Goal: Task Accomplishment & Management: Manage account settings

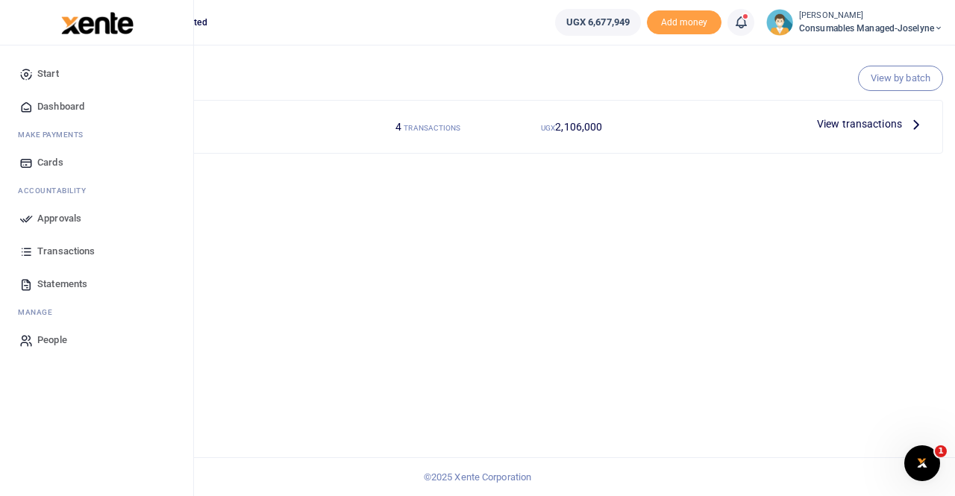
click at [53, 217] on span "Approvals" at bounding box center [59, 218] width 44 height 15
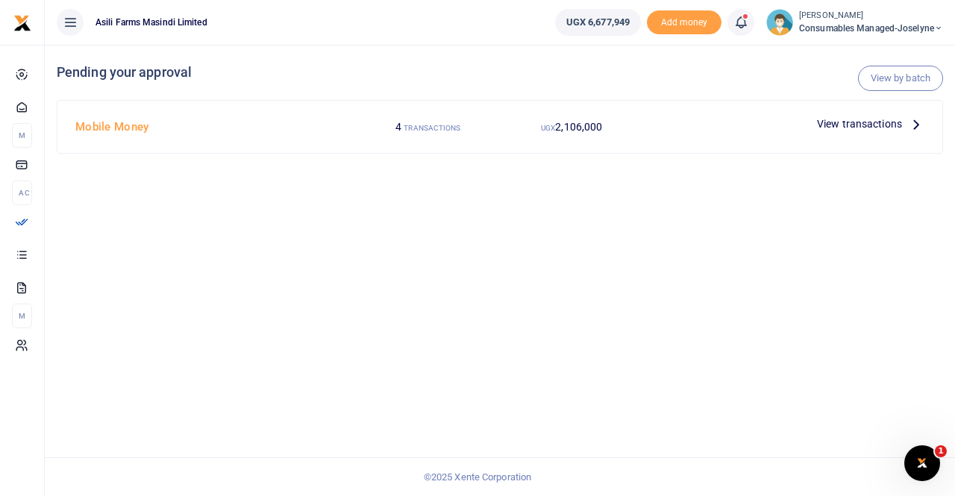
click at [885, 124] on span "View transactions" at bounding box center [859, 124] width 85 height 16
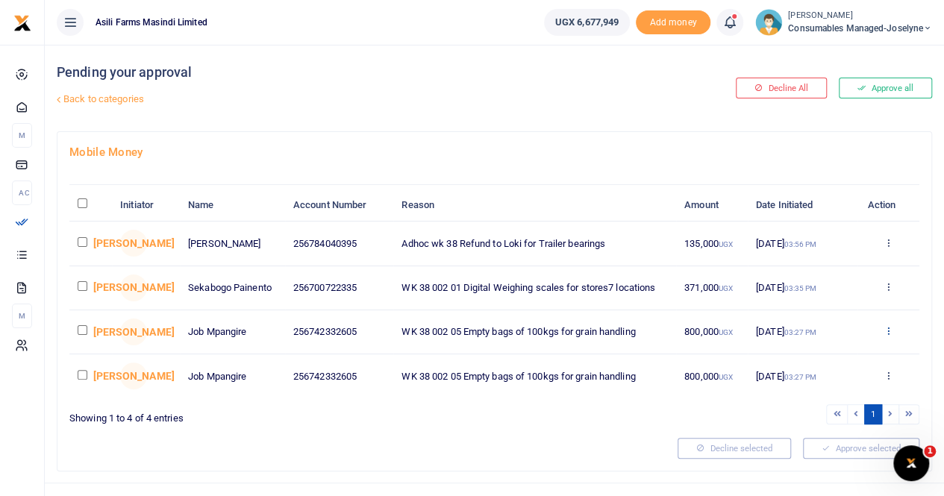
click at [888, 327] on icon at bounding box center [888, 330] width 10 height 10
click at [811, 389] on link "Decline" at bounding box center [833, 388] width 118 height 21
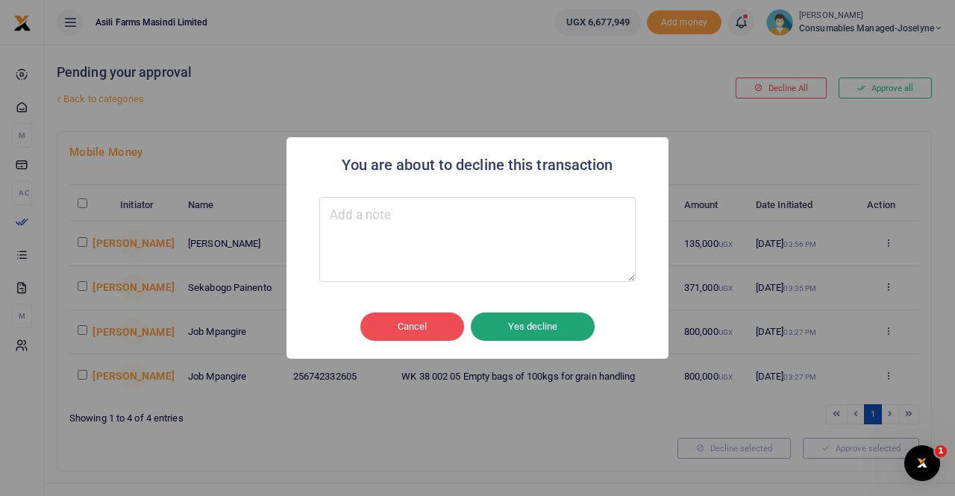
click at [522, 327] on button "Yes decline" at bounding box center [533, 327] width 124 height 28
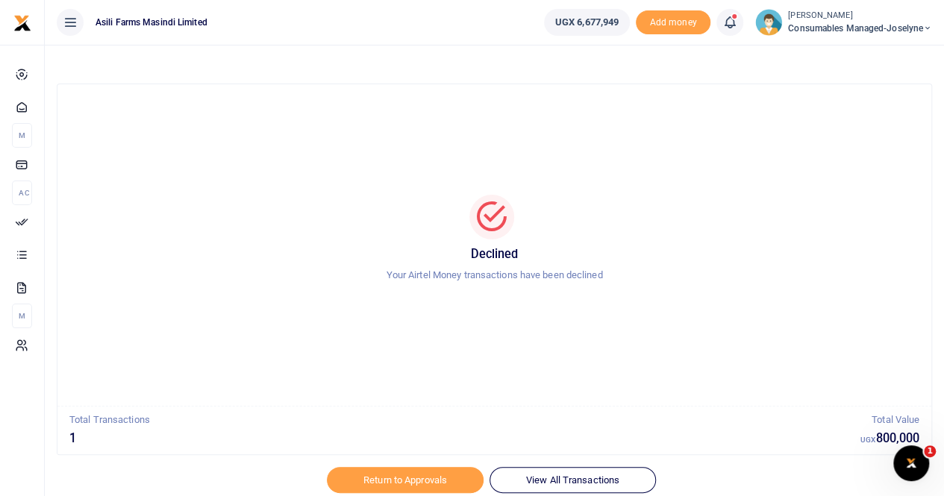
click at [465, 107] on div "Declined Your Airtel Money transactions have been declined" at bounding box center [494, 245] width 838 height 298
drag, startPoint x: 156, startPoint y: 195, endPoint x: 167, endPoint y: 189, distance: 12.7
click at [159, 195] on div at bounding box center [494, 217] width 838 height 45
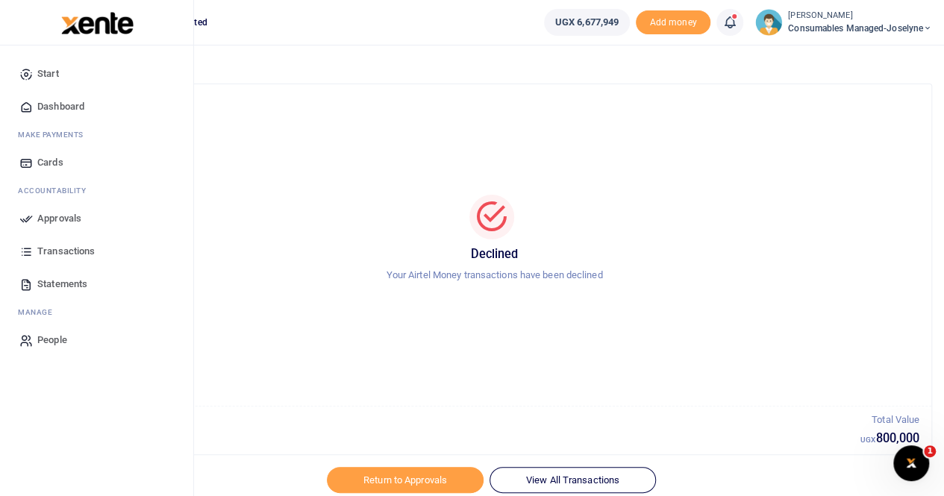
click at [46, 213] on span "Approvals" at bounding box center [59, 218] width 44 height 15
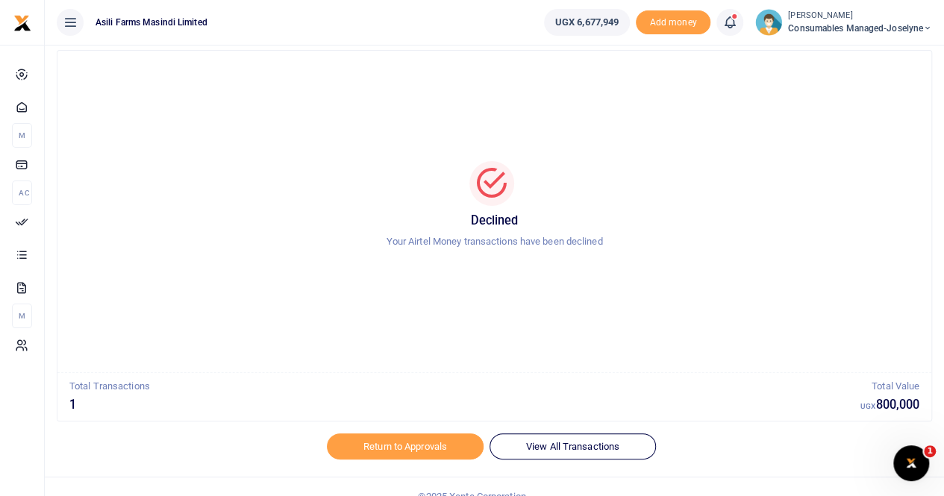
scroll to position [52, 0]
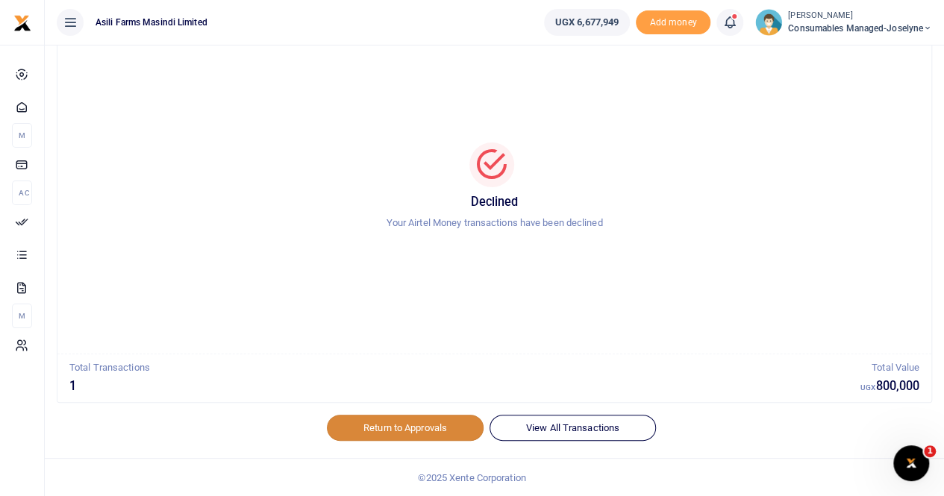
click at [379, 426] on link "Return to Approvals" at bounding box center [405, 427] width 157 height 25
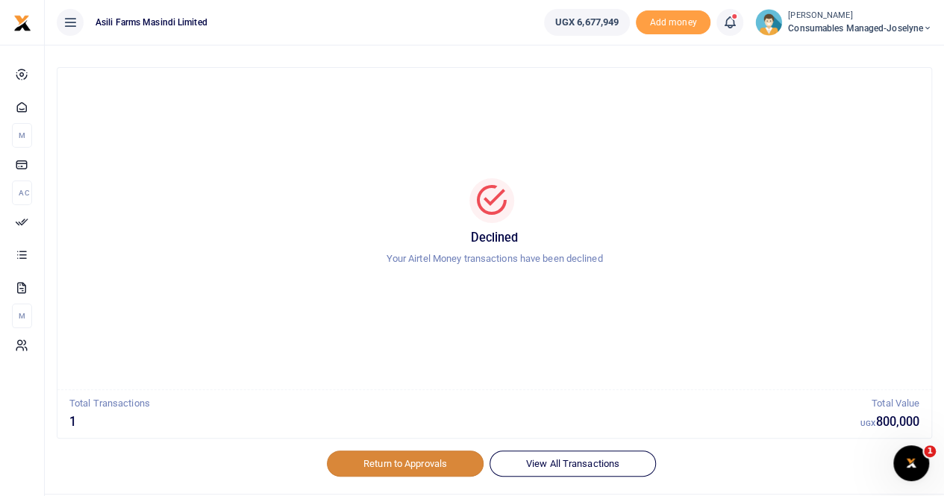
scroll to position [0, 0]
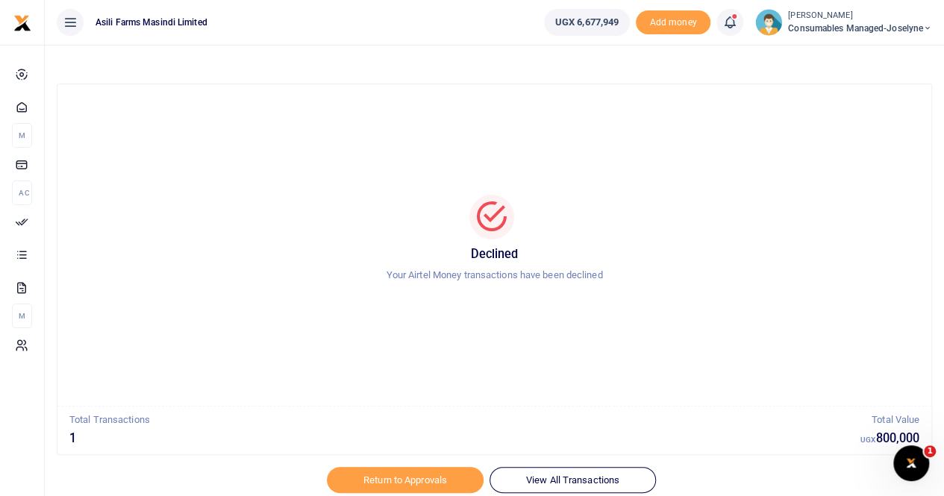
click at [839, 22] on span "Consumables managed-Joselyne" at bounding box center [860, 28] width 144 height 13
click at [859, 59] on link "Switch accounts" at bounding box center [875, 54] width 118 height 21
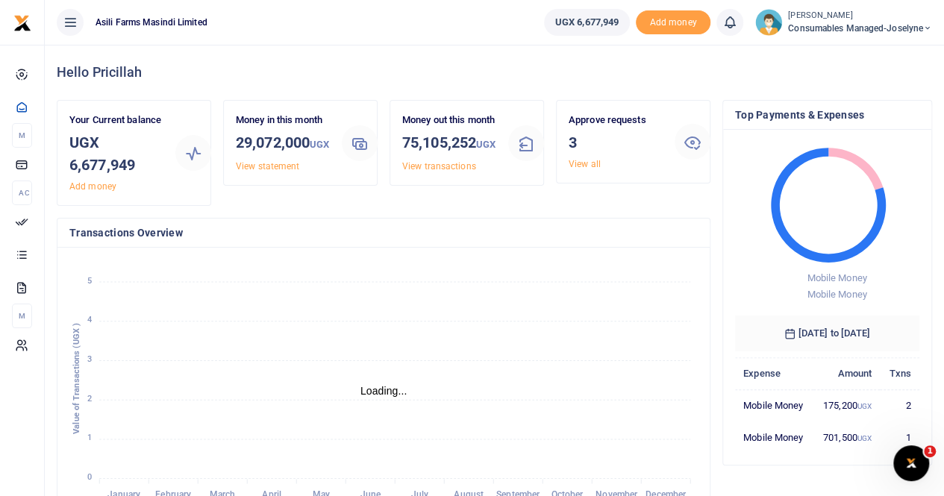
scroll to position [12, 12]
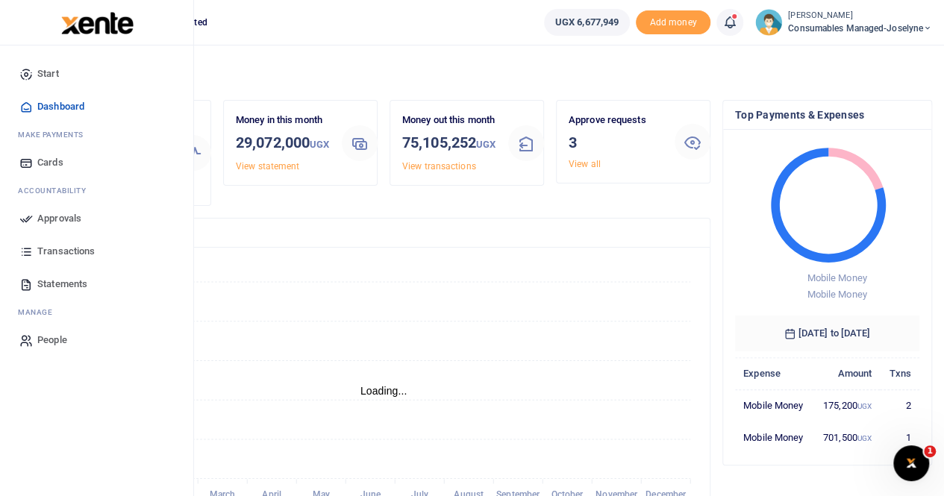
click at [57, 281] on span "Statements" at bounding box center [62, 284] width 50 height 15
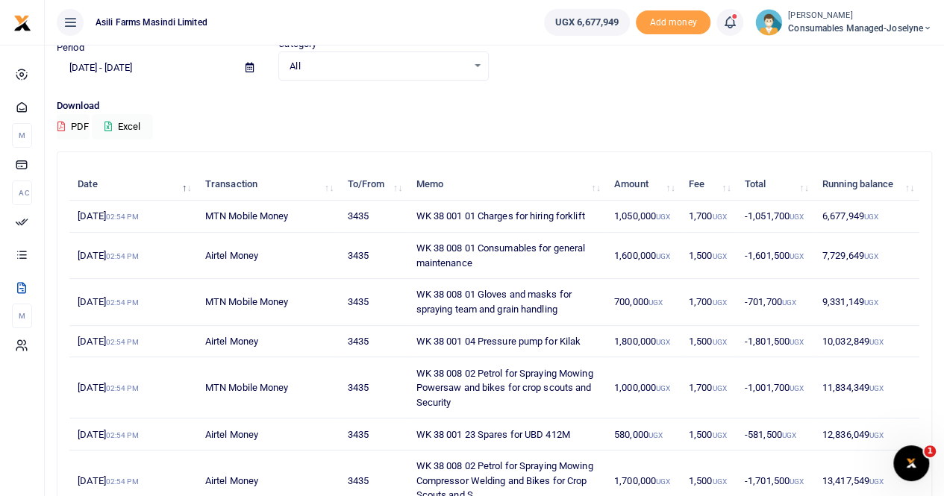
scroll to position [33, 0]
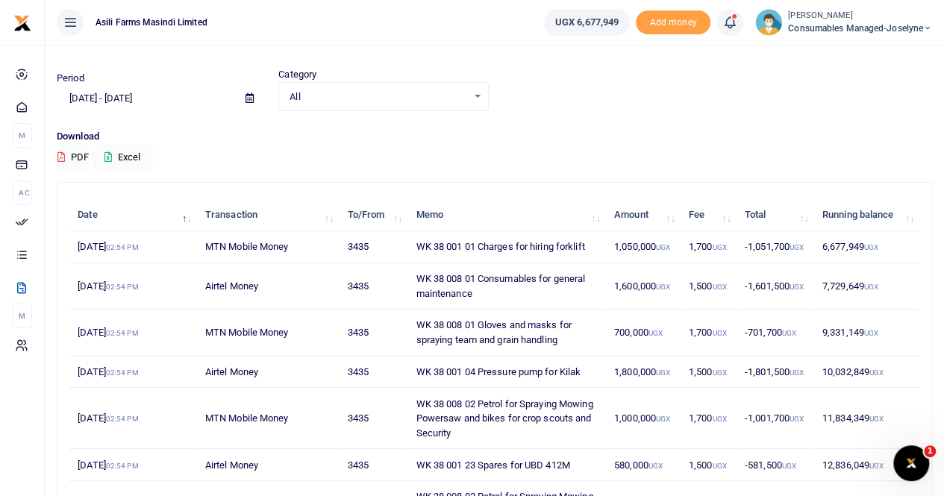
click at [825, 23] on span "Consumables managed-Joselyne" at bounding box center [860, 28] width 144 height 13
click at [853, 54] on link "Switch accounts" at bounding box center [875, 54] width 118 height 21
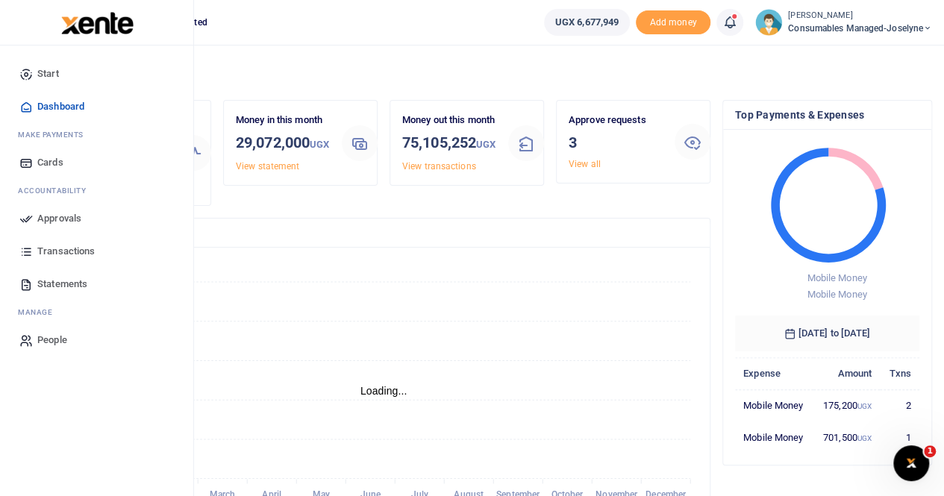
scroll to position [12, 12]
click at [69, 216] on span "Approvals" at bounding box center [59, 218] width 44 height 15
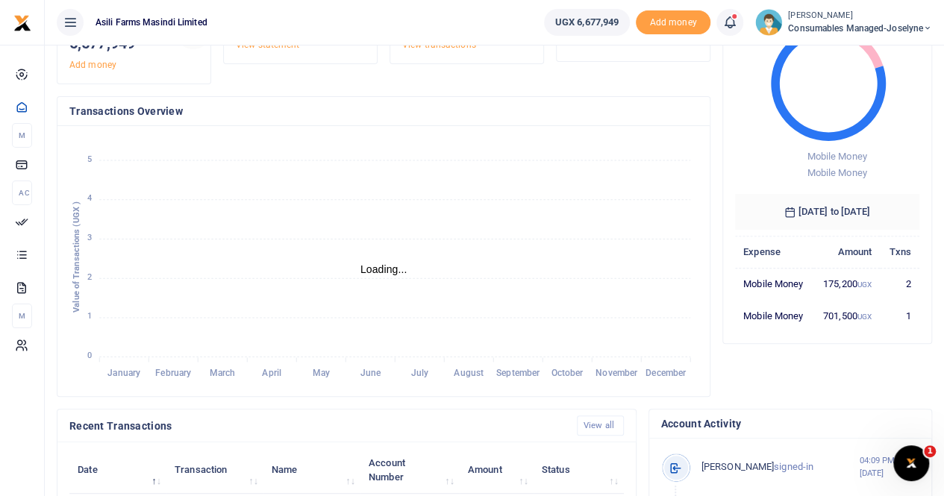
scroll to position [0, 0]
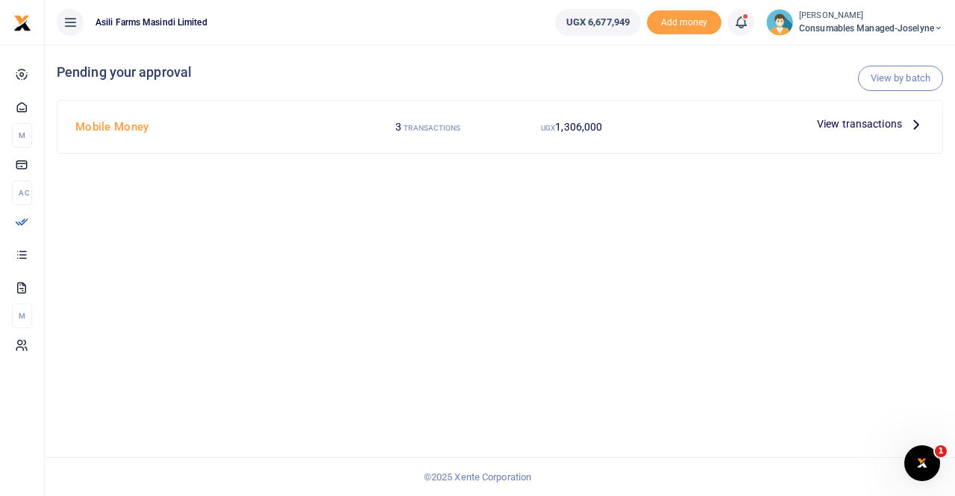
click at [885, 122] on span "View transactions" at bounding box center [859, 124] width 85 height 16
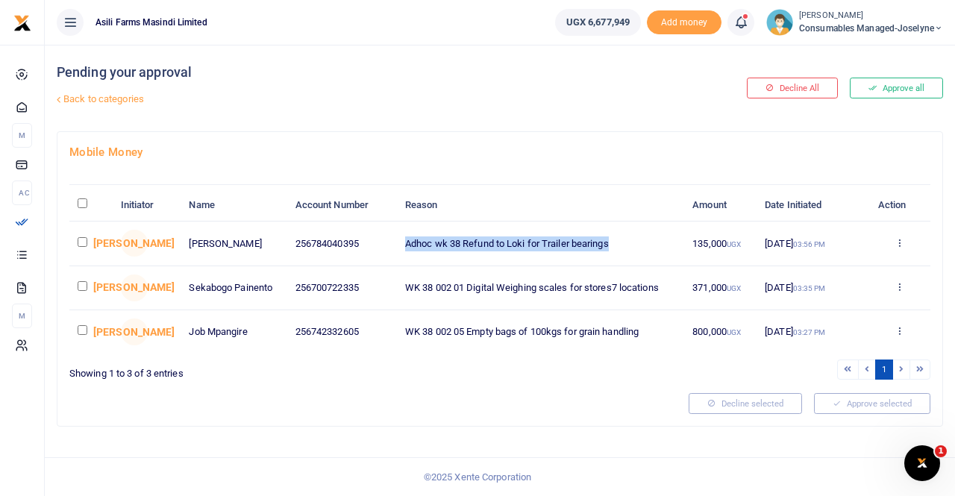
drag, startPoint x: 406, startPoint y: 241, endPoint x: 644, endPoint y: 241, distance: 238.0
click at [644, 241] on td "Adhoc wk 38 Refund to Loki for Trailer bearings" at bounding box center [540, 244] width 287 height 44
click at [633, 236] on td "Adhoc wk 38 Refund to Loki for Trailer bearings" at bounding box center [540, 244] width 287 height 44
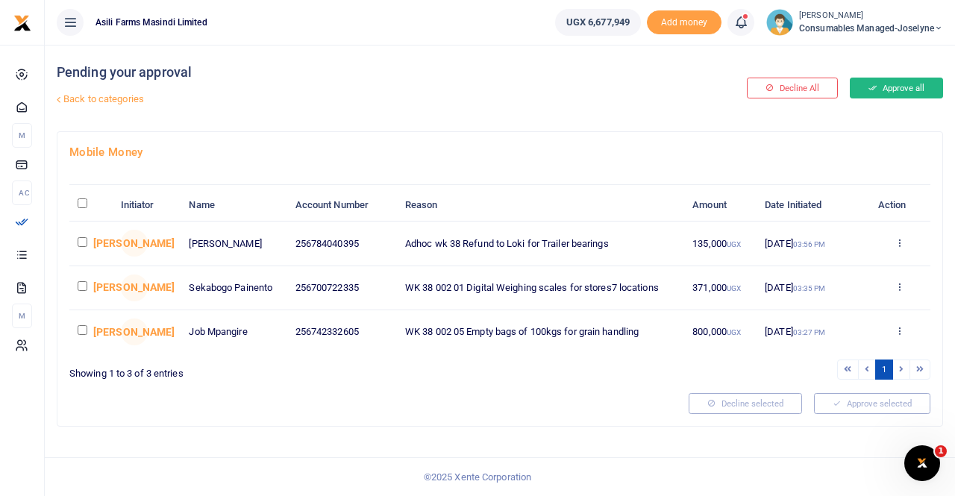
click at [897, 82] on button "Approve all" at bounding box center [896, 88] width 93 height 21
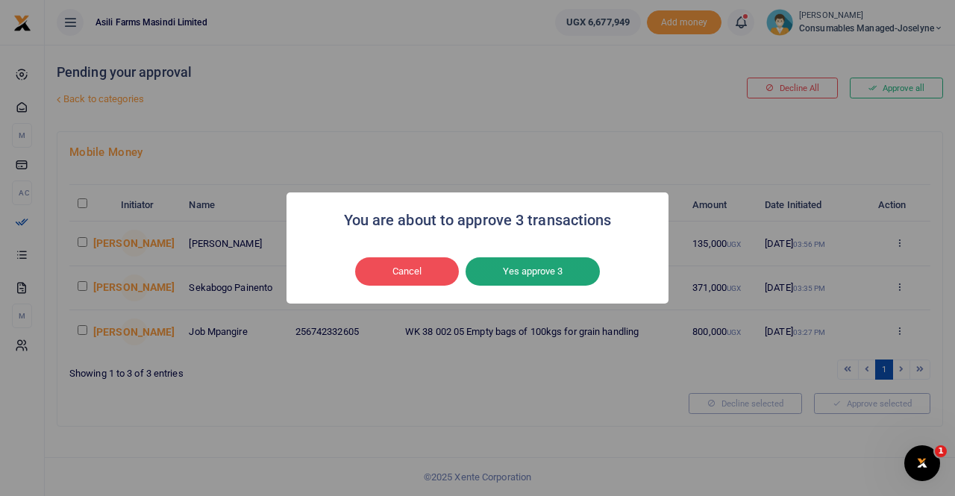
click at [525, 275] on button "Yes approve 3" at bounding box center [532, 271] width 134 height 28
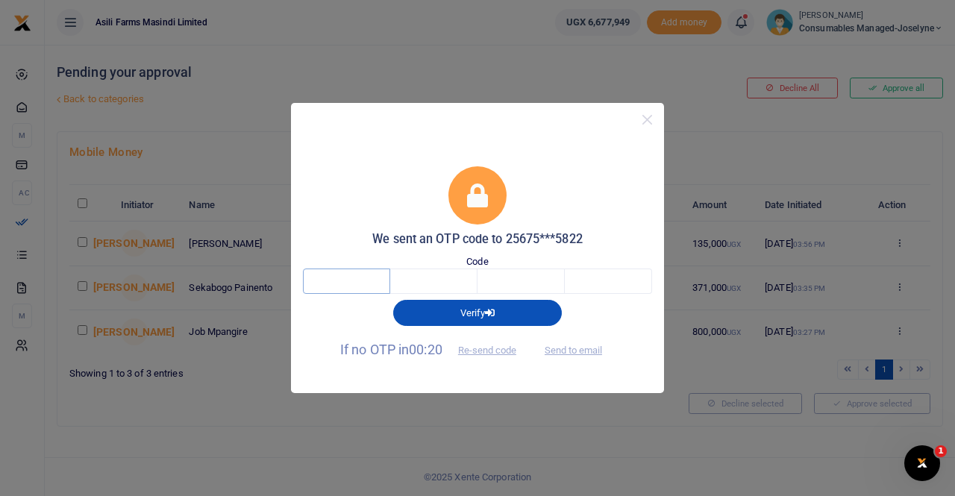
click at [355, 280] on input "text" at bounding box center [346, 281] width 87 height 25
type input "4"
type input "8"
type input "7"
type input "9"
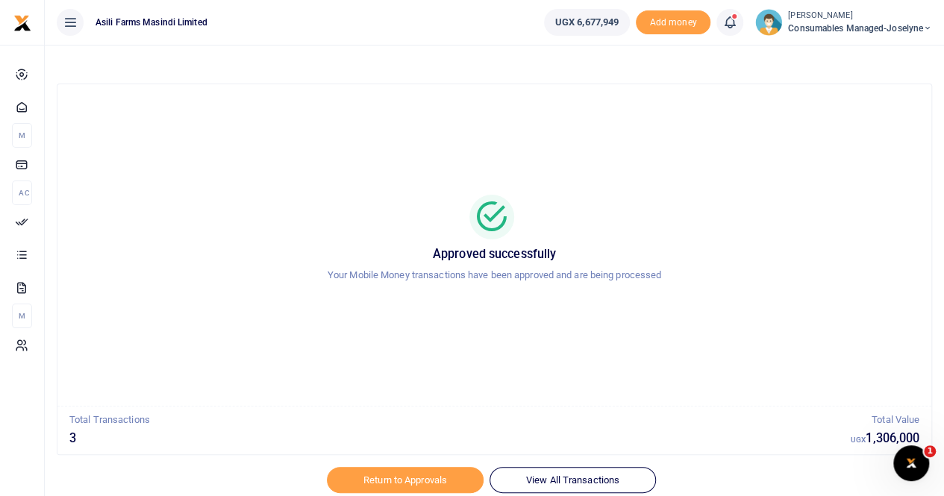
click at [366, 131] on div "Approved successfully Your Mobile Money transactions have been approved and are…" at bounding box center [494, 245] width 838 height 298
click at [162, 189] on div "Approved successfully Your Mobile Money transactions have been approved and are…" at bounding box center [494, 245] width 838 height 298
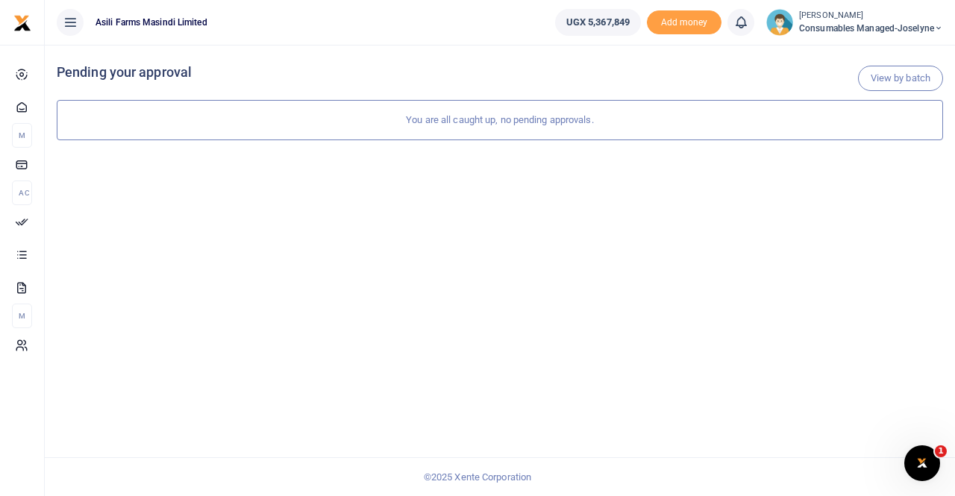
click at [841, 22] on span "Consumables managed-Joselyne" at bounding box center [871, 28] width 144 height 13
click at [870, 56] on link "Switch accounts" at bounding box center [886, 54] width 118 height 21
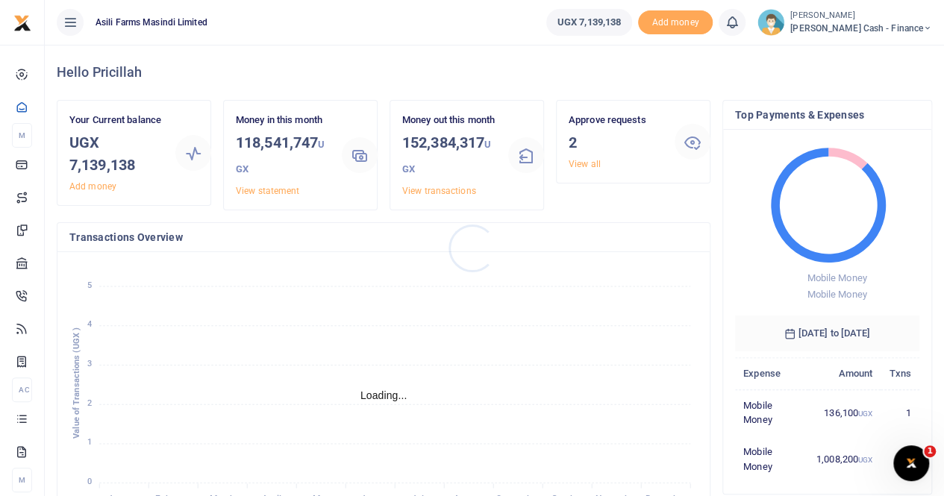
scroll to position [12, 12]
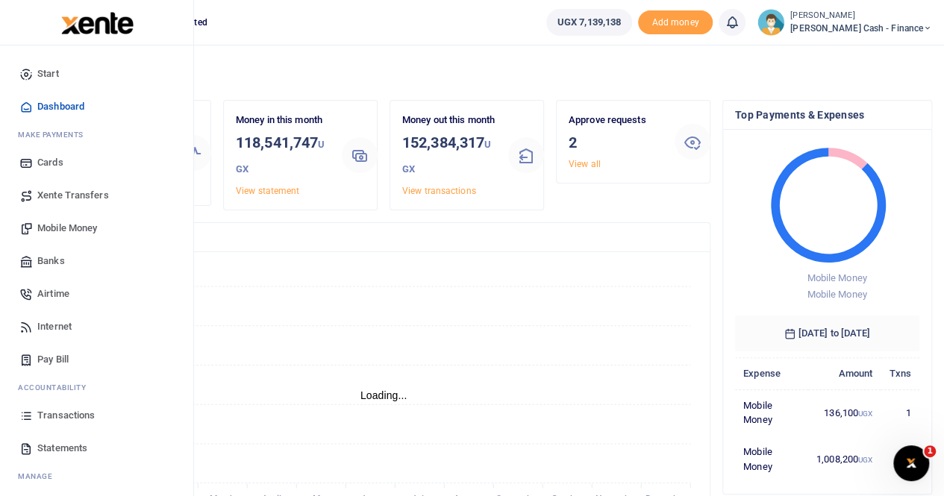
click at [72, 223] on span "Mobile Money" at bounding box center [67, 228] width 60 height 15
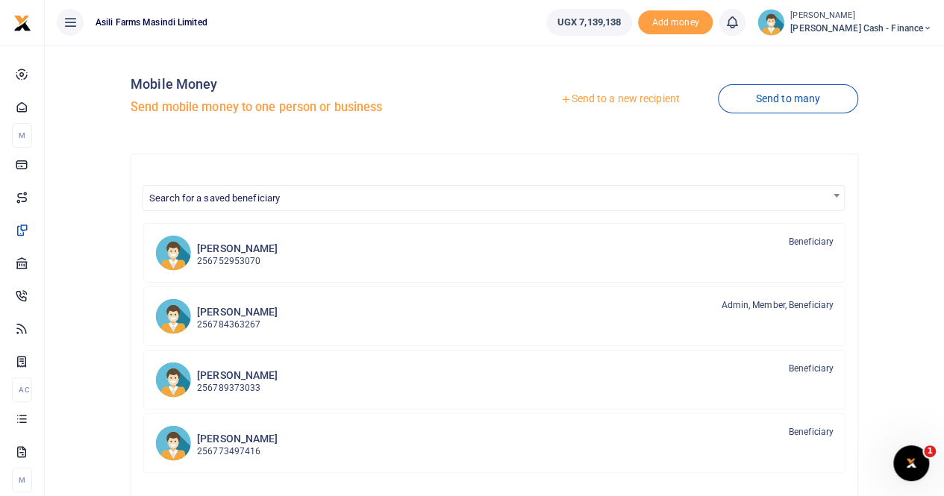
click at [595, 98] on link "Send to a new recipient" at bounding box center [619, 99] width 195 height 27
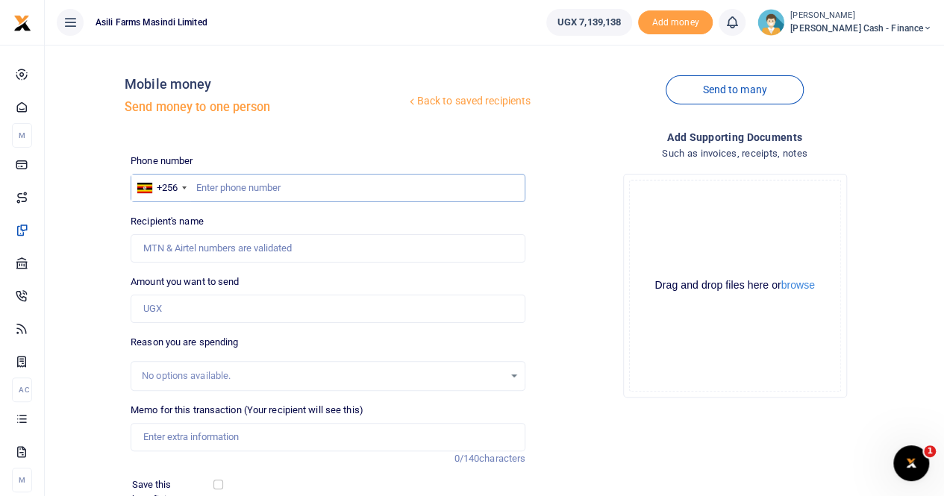
click at [198, 183] on input "text" at bounding box center [328, 188] width 395 height 28
paste input "0775279425"
type input "0775279425"
type input "[PERSON_NAME]"
type input "0775279425"
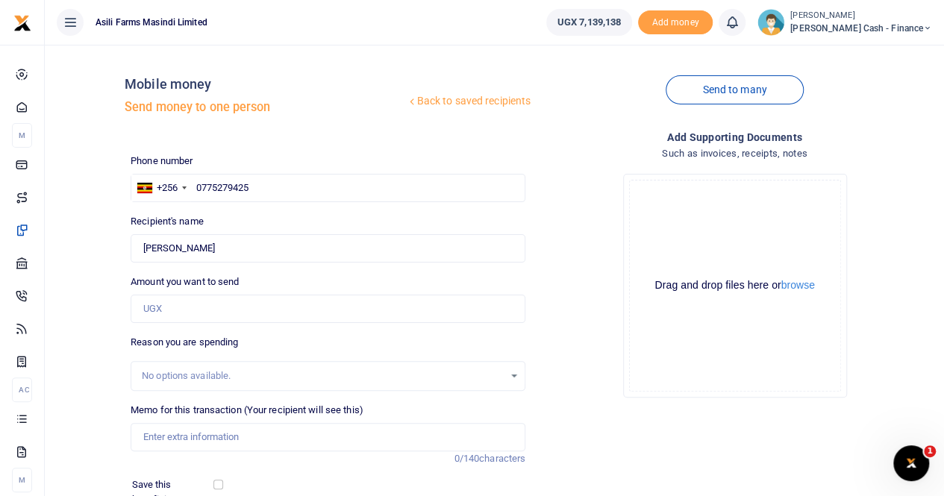
click at [550, 198] on div "Drop your files here Drag and drop files here or browse Powered by Uppy" at bounding box center [734, 286] width 395 height 248
drag, startPoint x: 290, startPoint y: 183, endPoint x: 119, endPoint y: 183, distance: 170.8
click at [119, 183] on div "Back to saved recipients Mobile money Send money to one person Send to many Pho…" at bounding box center [494, 333] width 887 height 553
